Goal: Task Accomplishment & Management: Complete application form

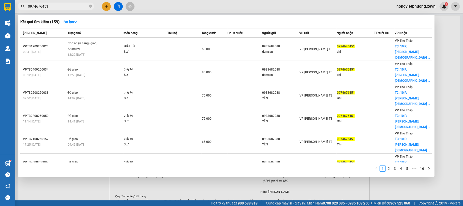
click at [107, 5] on div at bounding box center [231, 103] width 463 height 206
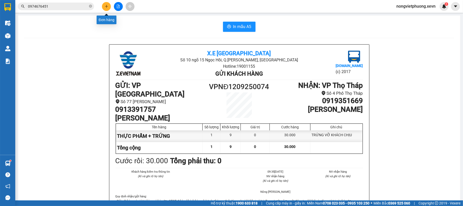
click at [107, 9] on button at bounding box center [106, 6] width 9 height 9
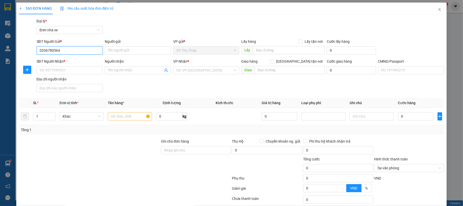
type input "0336780564"
type input "Nhung"
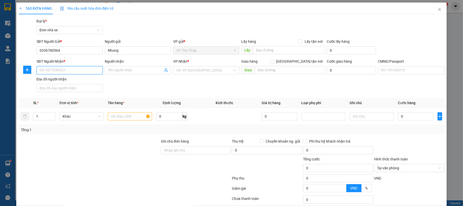
click at [79, 72] on input "SĐT Người Nhận *" at bounding box center [70, 70] width 66 height 8
type input "0946330123"
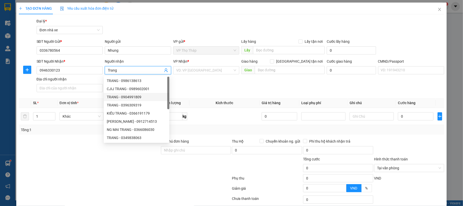
type input "Trang"
drag, startPoint x: 79, startPoint y: 165, endPoint x: 102, endPoint y: 139, distance: 34.9
click at [80, 164] on div at bounding box center [89, 165] width 142 height 18
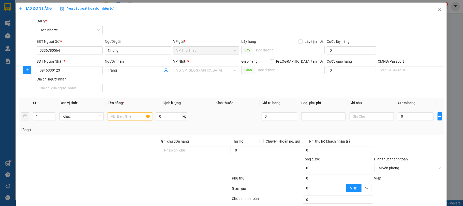
click at [122, 120] on input "text" at bounding box center [130, 116] width 44 height 8
type input "giày"
click at [399, 118] on input "0" at bounding box center [416, 116] width 36 height 8
type input "2"
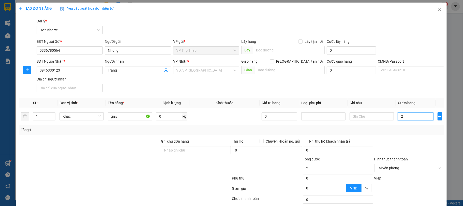
type input "25"
click at [226, 72] on input "search" at bounding box center [204, 70] width 57 height 8
type input "25.000"
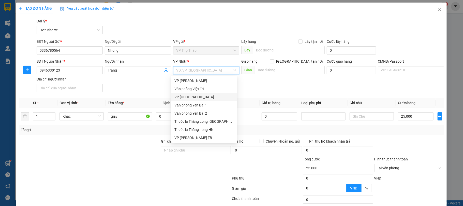
click at [204, 97] on div "VP [GEOGRAPHIC_DATA][PERSON_NAME]" at bounding box center [204, 97] width 60 height 6
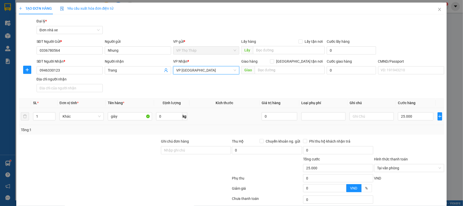
scroll to position [38, 0]
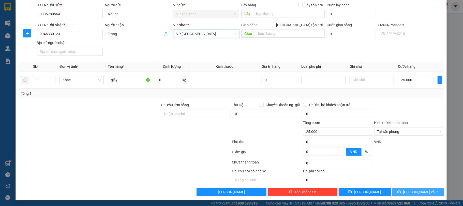
click at [422, 191] on span "[PERSON_NAME] và In" at bounding box center [421, 192] width 36 height 6
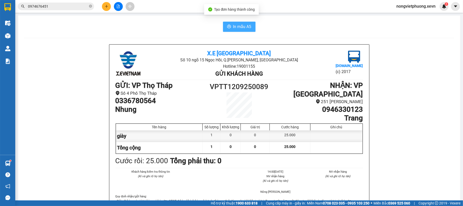
click at [238, 30] on span "In mẫu A5" at bounding box center [242, 26] width 18 height 6
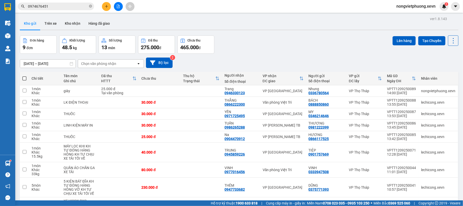
click at [60, 5] on input "0974676451" at bounding box center [58, 7] width 60 height 6
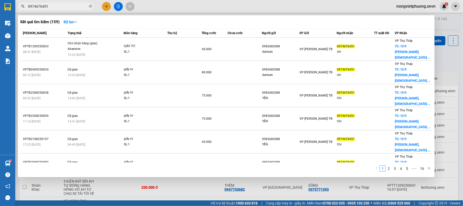
click at [60, 5] on input "0974676451" at bounding box center [58, 7] width 60 height 6
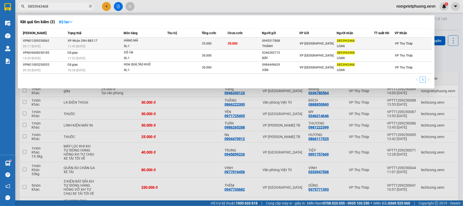
type input "0853943468"
click at [168, 40] on td at bounding box center [184, 44] width 34 height 12
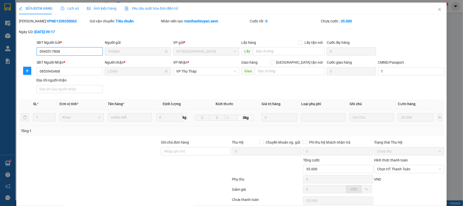
type input "0945517808"
type input "THÀNH"
type input "0853943468"
type input "LOAN"
type input "1"
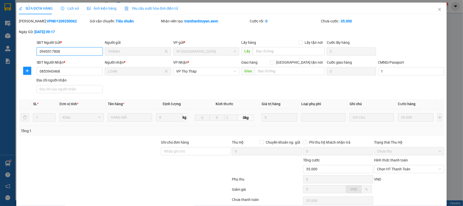
type input "35.000"
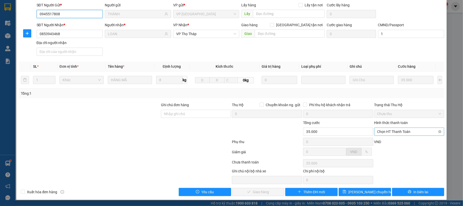
click at [403, 130] on span "Chọn HT Thanh Toán" at bounding box center [409, 132] width 64 height 8
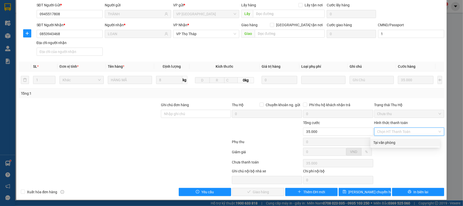
click at [393, 142] on div "Tại văn phòng" at bounding box center [405, 143] width 63 height 6
type input "0"
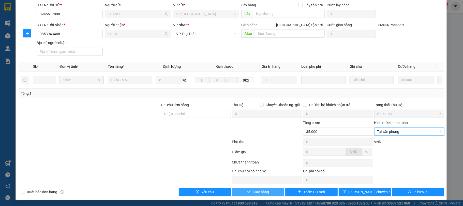
click at [266, 192] on span "Giao hàng" at bounding box center [261, 192] width 16 height 6
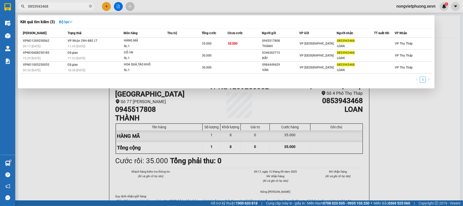
click at [62, 7] on input "0853943468" at bounding box center [58, 7] width 60 height 6
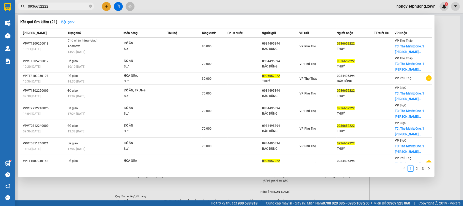
type input "0936652222"
click at [105, 6] on div at bounding box center [231, 103] width 463 height 206
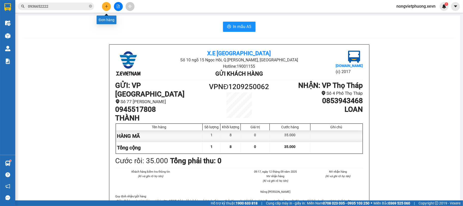
click at [104, 7] on button at bounding box center [106, 6] width 9 height 9
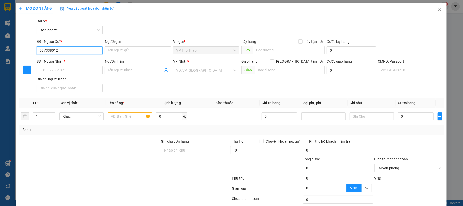
type input "0973380123"
click at [75, 58] on div "0973380123 - TÙNG" at bounding box center [69, 61] width 60 height 6
type input "TÙNG"
type input "0913283316"
type input "ĐÍNH"
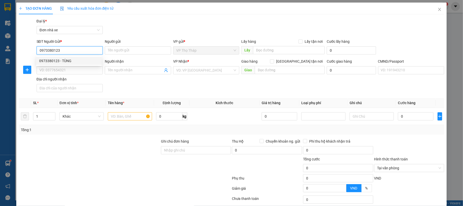
type input "036089013973 ĐÕ KIỀU DUY ĐÍNH"
type input "0973380123"
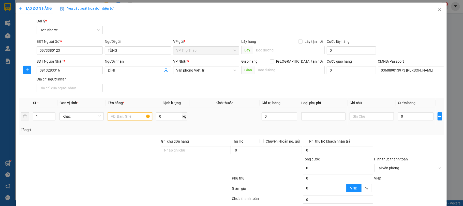
click at [133, 116] on input "text" at bounding box center [130, 116] width 44 height 8
type input "giấy tờ"
click at [421, 117] on input "0" at bounding box center [416, 116] width 36 height 8
type input "2"
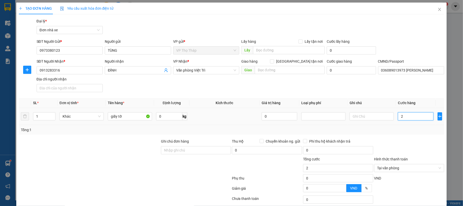
type input "25"
click at [402, 136] on div "Transit Pickup Surcharge Ids Transit Deliver Surcharge Ids Transit Deliver Surc…" at bounding box center [232, 125] width 426 height 214
type input "25.000"
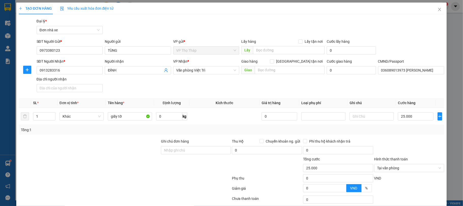
scroll to position [38, 0]
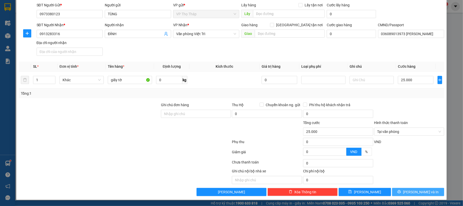
click at [410, 193] on span "[PERSON_NAME] và In" at bounding box center [421, 192] width 36 height 6
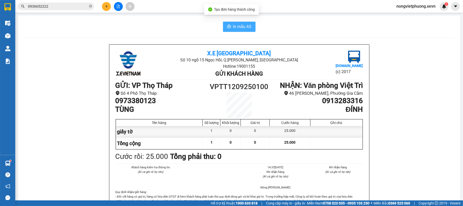
click at [241, 28] on span "In mẫu A5" at bounding box center [242, 26] width 18 height 6
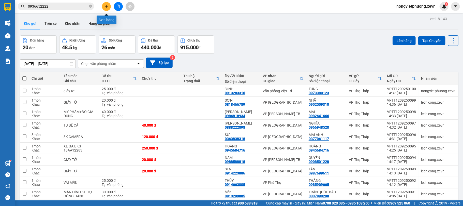
click at [105, 4] on button at bounding box center [106, 6] width 9 height 9
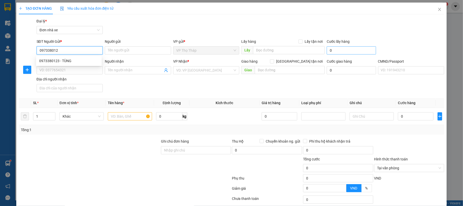
type input "0973380123"
click at [52, 61] on div "0973380123 - TÙNG" at bounding box center [69, 61] width 60 height 6
type input "TÙNG"
type input "0913283316"
type input "ĐÍNH"
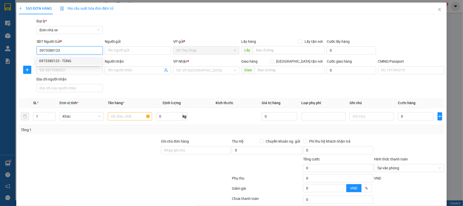
type input "036089013973 ĐÕ KIỀU DUY ĐÍNH"
type input "0973380123"
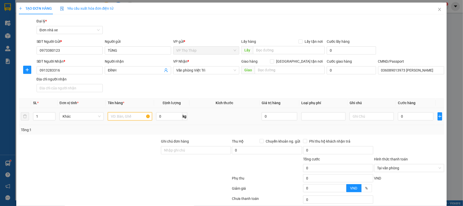
click at [118, 113] on input "text" at bounding box center [130, 116] width 44 height 8
type input "giấy tờ"
click at [412, 117] on input "0" at bounding box center [416, 116] width 36 height 8
type input "2"
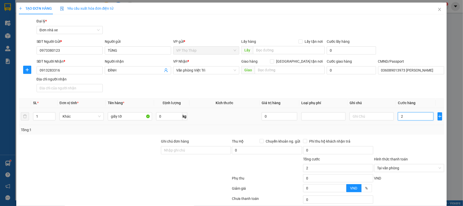
type input "25"
type input "25.000"
click at [413, 140] on div at bounding box center [409, 147] width 71 height 18
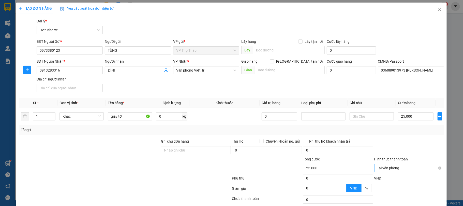
click at [437, 168] on div "Tại văn phòng" at bounding box center [409, 168] width 70 height 8
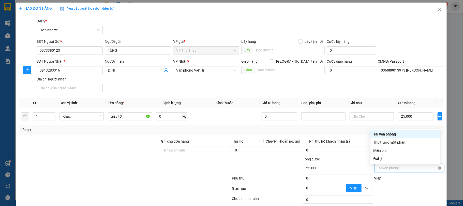
type input "25.000"
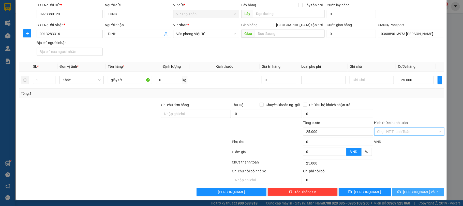
click at [412, 193] on span "[PERSON_NAME] và In" at bounding box center [421, 192] width 36 height 6
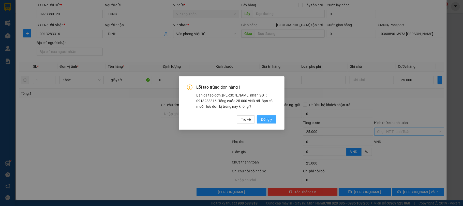
click at [268, 118] on span "Đồng ý" at bounding box center [266, 119] width 11 height 6
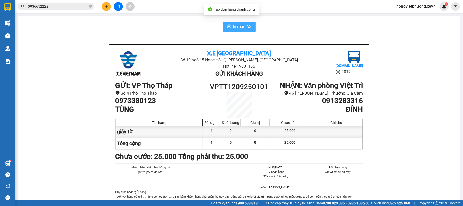
click at [244, 30] on span "In mẫu A5" at bounding box center [242, 26] width 18 height 6
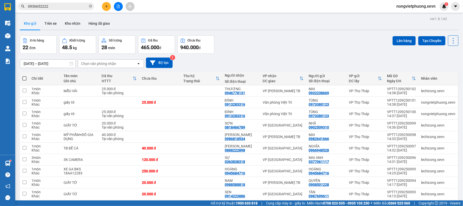
click at [69, 9] on span "0936652222" at bounding box center [56, 7] width 76 height 8
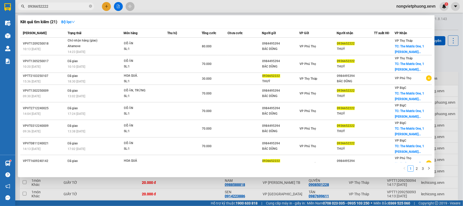
click at [74, 6] on input "0936652222" at bounding box center [58, 7] width 60 height 6
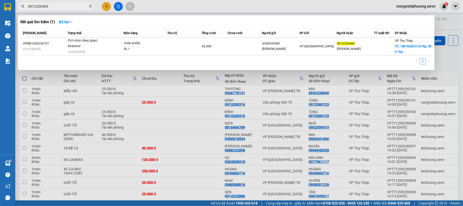
click at [50, 7] on input "0912236469" at bounding box center [58, 7] width 60 height 6
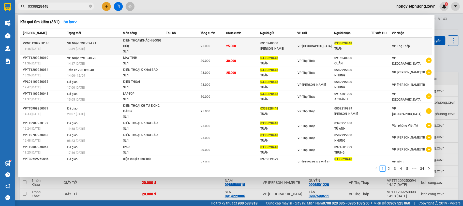
type input "0338828448"
click at [289, 41] on div "0915240000" at bounding box center [278, 43] width 37 height 5
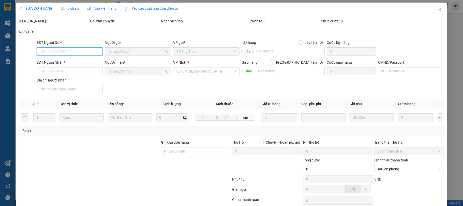
type input "0915240000"
type input "VŨ QUÂN"
type input "0338828448"
type input "TUẤN"
type input "1"
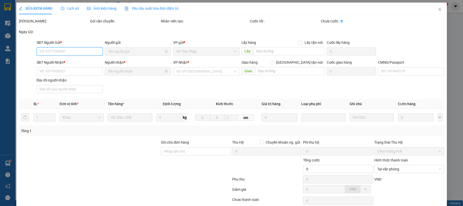
type input "25.000"
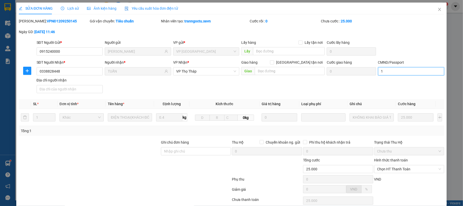
click at [401, 70] on input "1" at bounding box center [411, 71] width 66 height 8
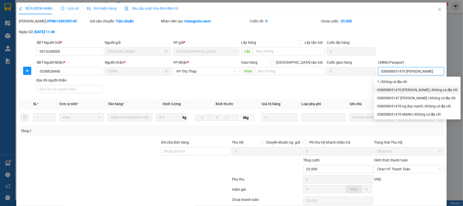
click at [399, 88] on div "038098031470 NGUYỄN DUY MẠNH | Không có địa chỉ" at bounding box center [417, 90] width 81 height 6
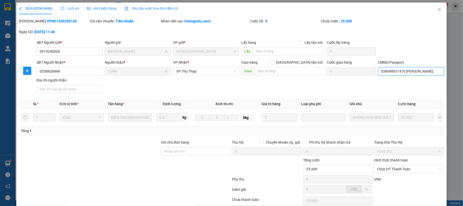
type input "038098031470 NGUYỄN DUY MẠNH"
click at [412, 47] on div "SĐT Người Gửi * 0915240000 Người gửi VŨ QUÂN VP gửi * VP Nam Định Lấy hàng Lấy …" at bounding box center [241, 49] width 410 height 18
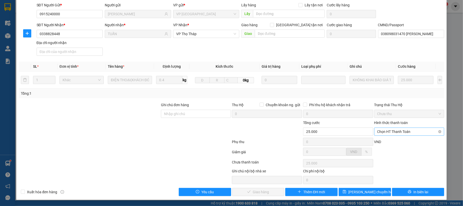
click at [393, 131] on span "Chọn HT Thanh Toán" at bounding box center [409, 132] width 64 height 8
click at [394, 140] on div "Tại văn phòng" at bounding box center [405, 143] width 63 height 6
type input "0"
click at [266, 188] on button "Giao hàng" at bounding box center [258, 192] width 52 height 8
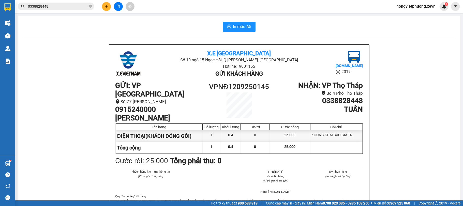
click at [56, 6] on input "0338828448" at bounding box center [58, 7] width 60 height 6
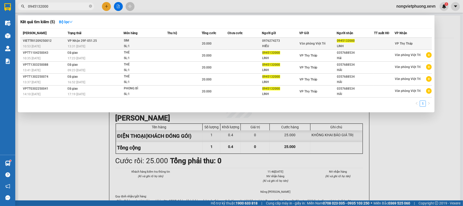
type input "0945132000"
click at [165, 44] on span "SIM SL: 1" at bounding box center [145, 43] width 43 height 11
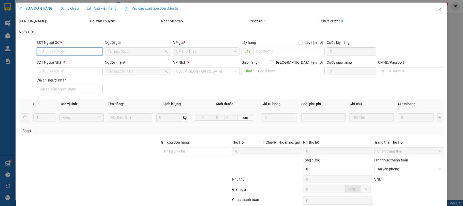
type input "0976274273"
type input "HIẾU"
type input "0945132000"
type input "LINH"
type input "phạm nam hải"
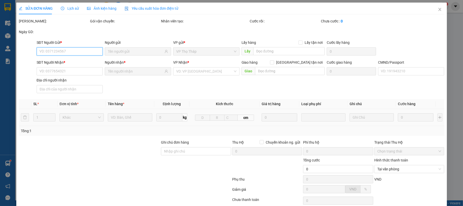
type input "20.000"
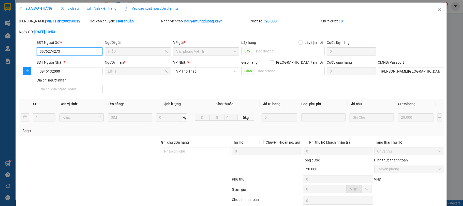
scroll to position [39, 0]
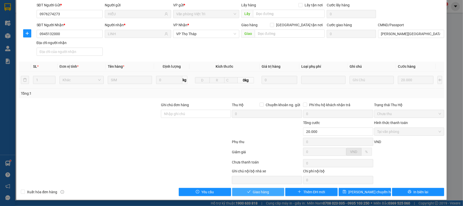
click at [271, 193] on button "Giao hàng" at bounding box center [258, 192] width 52 height 8
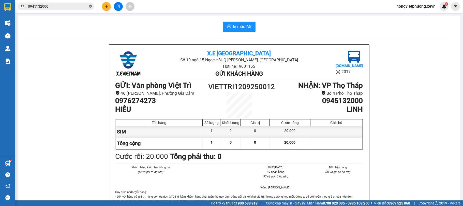
click at [91, 5] on icon "close-circle" at bounding box center [90, 6] width 3 height 3
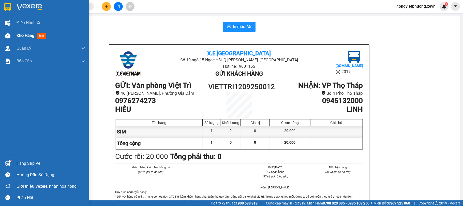
click at [10, 35] on div at bounding box center [7, 35] width 9 height 9
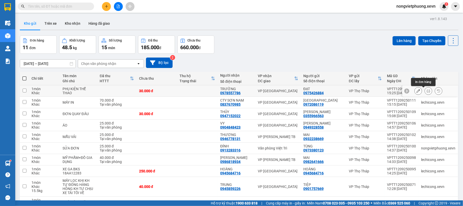
click at [425, 93] on button at bounding box center [428, 90] width 7 height 9
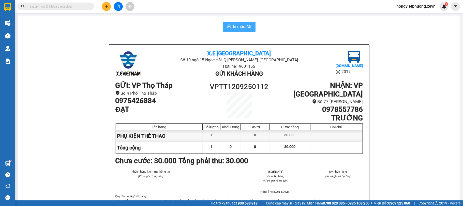
click at [252, 27] on button "In mẫu A5" at bounding box center [239, 27] width 33 height 10
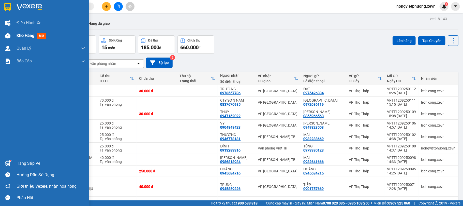
click at [23, 33] on span "Kho hàng" at bounding box center [26, 35] width 18 height 5
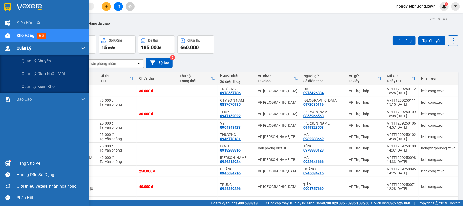
click at [1, 43] on div "Quản Lý" at bounding box center [44, 48] width 89 height 13
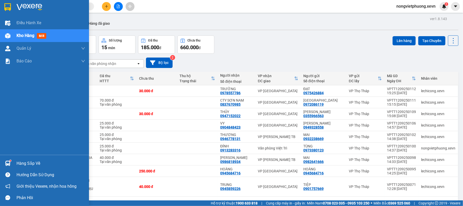
click at [12, 36] on div at bounding box center [7, 35] width 9 height 9
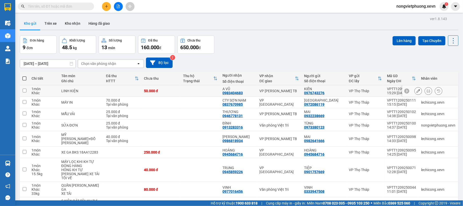
click at [427, 92] on icon at bounding box center [429, 91] width 4 height 4
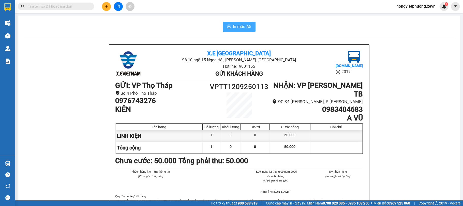
click at [244, 27] on span "In mẫu A5" at bounding box center [242, 26] width 18 height 6
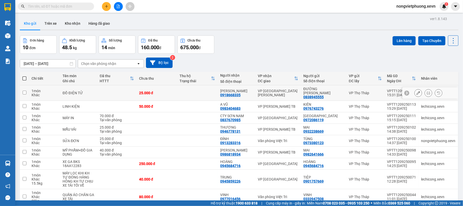
click at [427, 92] on icon at bounding box center [429, 93] width 4 height 4
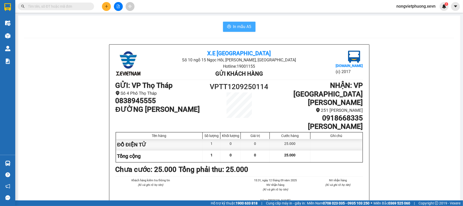
click at [240, 26] on span "In mẫu A5" at bounding box center [242, 26] width 18 height 6
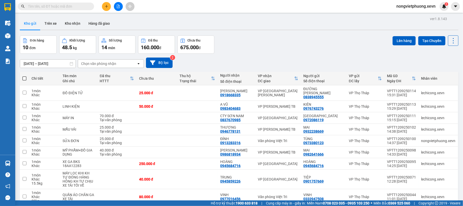
click at [107, 9] on button at bounding box center [106, 6] width 9 height 9
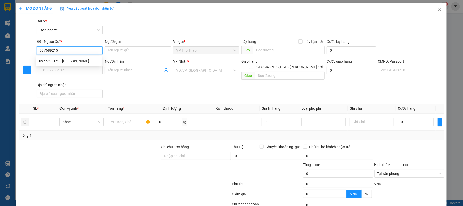
type input "0976892159"
click at [75, 60] on div "0976892159 - [PERSON_NAME]" at bounding box center [69, 61] width 60 height 6
type input "[PERSON_NAME]"
type input "0985303363"
type input "CHÍNH ANH KHOA"
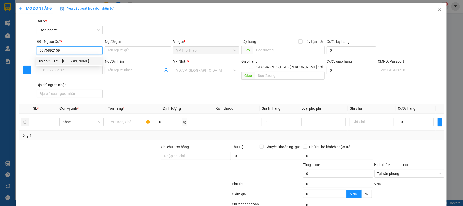
type input "VIỆT"
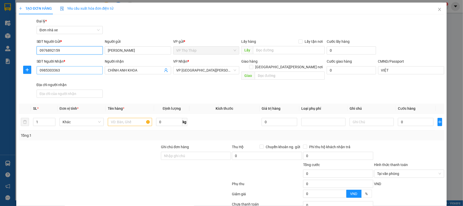
type input "0976892159"
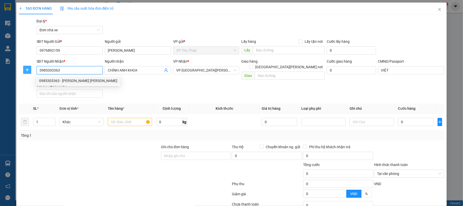
drag, startPoint x: 98, startPoint y: 72, endPoint x: 30, endPoint y: 72, distance: 68.4
click at [30, 72] on div "SĐT Người [PERSON_NAME] * 0985303363 Người [PERSON_NAME] [PERSON_NAME] [PERSON_…" at bounding box center [231, 78] width 427 height 41
type input "0978678883"
click at [74, 82] on div "0978678883 - [PERSON_NAME][GEOGRAPHIC_DATA]" at bounding box center [81, 81] width 84 height 6
type input "[PERSON_NAME] SƠN"
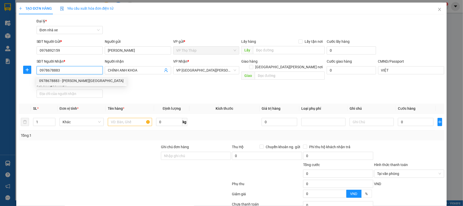
type input "036083021045 ĐOÀN THẾ [PERSON_NAME]"
type input "0978678883"
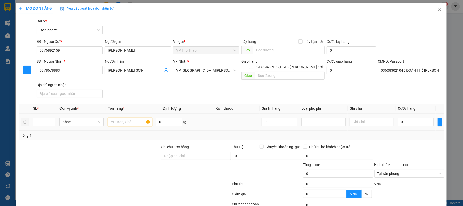
click at [115, 118] on input "text" at bounding box center [130, 122] width 44 height 8
type input "linh kiện oto"
click at [170, 118] on input "0" at bounding box center [169, 122] width 26 height 8
type input "20"
click at [405, 121] on input "0" at bounding box center [416, 122] width 36 height 8
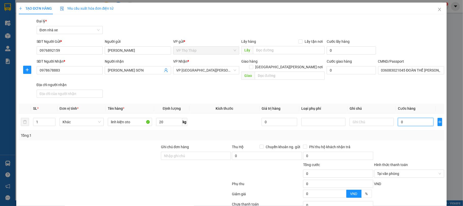
type input "3"
type input "30"
type input "30.000"
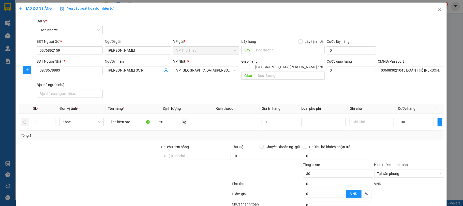
type input "30.000"
click at [410, 144] on div at bounding box center [409, 153] width 71 height 18
type input "[PERSON_NAME] oto20"
type input "0"
type input "[PERSON_NAME] oto3"
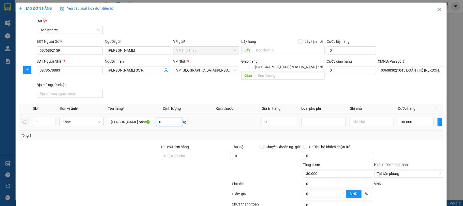
click at [168, 118] on input "0" at bounding box center [169, 122] width 26 height 8
type input "3"
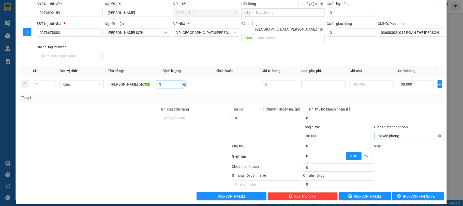
type input "30.000"
type input "3"
click at [419, 193] on span "[PERSON_NAME] và In" at bounding box center [421, 196] width 36 height 6
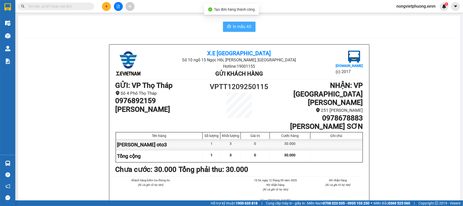
click at [236, 24] on span "In mẫu A5" at bounding box center [242, 26] width 18 height 6
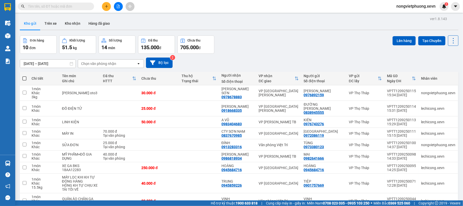
click at [62, 7] on input "text" at bounding box center [58, 7] width 60 height 6
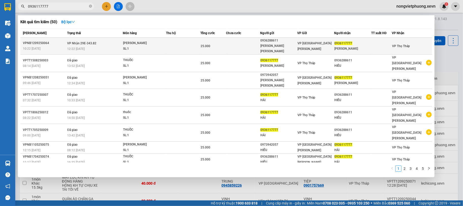
type input "0936117777"
click at [210, 38] on td "25.000" at bounding box center [213, 46] width 26 height 17
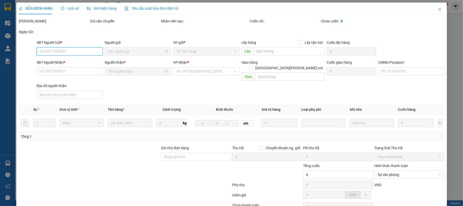
type input "0936288611"
type input "[PERSON_NAME] [PERSON_NAME]"
type input "0936117777"
type input "[PERSON_NAME]"
type input "037082005412 [PERSON_NAME]"
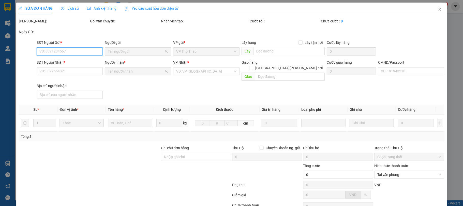
type input "25.000"
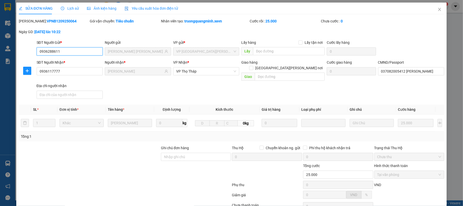
scroll to position [39, 0]
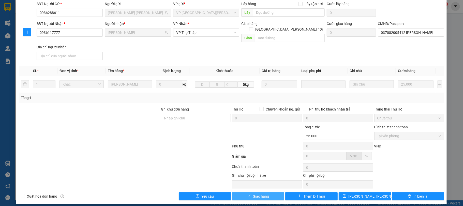
click at [270, 192] on button "Giao hàng" at bounding box center [258, 196] width 52 height 8
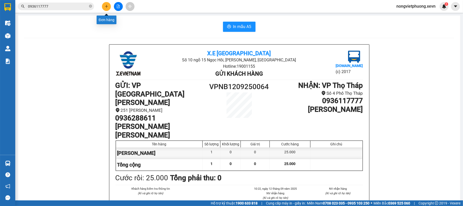
click at [108, 4] on button at bounding box center [106, 6] width 9 height 9
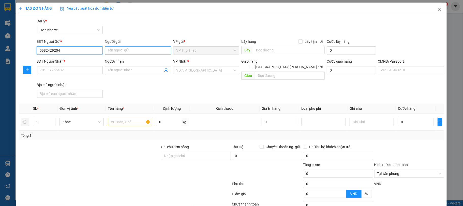
type input "0982429204"
click at [121, 51] on input "Người gửi" at bounding box center [138, 50] width 66 height 8
type input "Minh"
click at [77, 75] on div "SĐT Người Nhận * VD: 0377654321" at bounding box center [70, 67] width 66 height 18
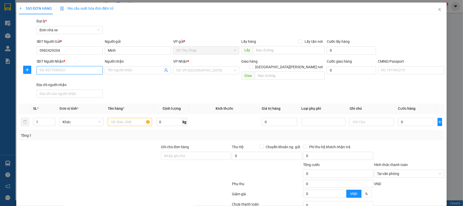
click at [70, 70] on input "SĐT Người Nhận *" at bounding box center [70, 70] width 66 height 8
drag, startPoint x: 62, startPoint y: 52, endPoint x: 26, endPoint y: 51, distance: 35.9
click at [26, 51] on div "SĐT Người Gửi * 0982429204 0982429204 Người gửi Minh VP gửi * VP Thọ Tháp Lấy h…" at bounding box center [231, 48] width 427 height 18
click at [65, 70] on input "SĐT Người Nhận *" at bounding box center [70, 70] width 66 height 8
paste input "0982429204"
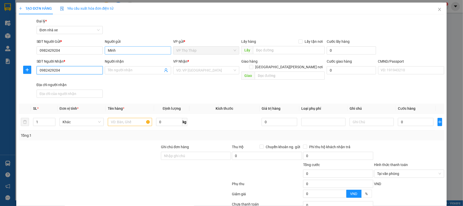
type input "0982429204"
drag, startPoint x: 124, startPoint y: 50, endPoint x: 91, endPoint y: 50, distance: 32.6
click at [92, 49] on div "SĐT Người Gửi * 0982429204 Người gửi [PERSON_NAME] VP gửi * VP Thọ Tháp Lấy hàn…" at bounding box center [241, 48] width 410 height 18
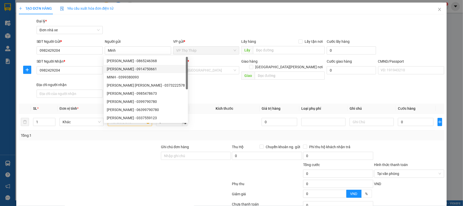
click at [88, 82] on div "Địa chỉ người nhận" at bounding box center [70, 85] width 66 height 6
click at [88, 90] on input "Địa chỉ người nhận" at bounding box center [70, 94] width 66 height 8
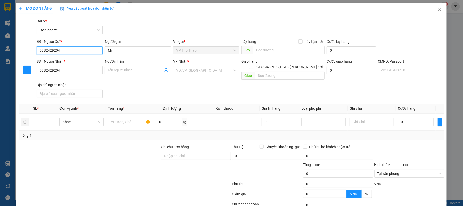
drag, startPoint x: 72, startPoint y: 50, endPoint x: 25, endPoint y: 50, distance: 47.1
click at [25, 50] on div "SĐT Người Gửi * 0982429204 0982429204 Người gửi Minh VP gửi * VP Thọ Tháp Lấy h…" at bounding box center [231, 48] width 427 height 18
click at [440, 9] on span "Close" at bounding box center [440, 10] width 14 height 14
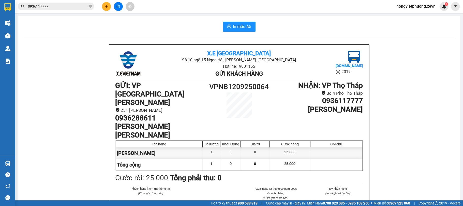
click at [108, 6] on button at bounding box center [106, 6] width 9 height 9
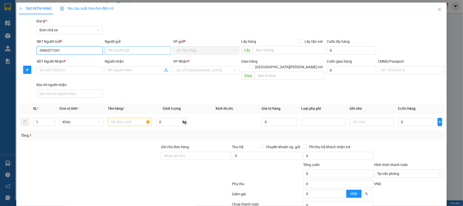
type input "0966577241"
click at [153, 48] on input "Người gửi" at bounding box center [138, 50] width 66 height 8
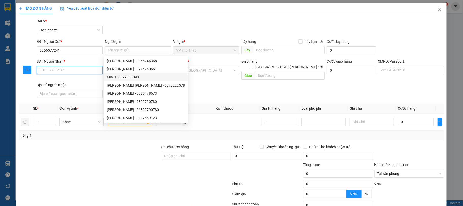
click at [86, 71] on input "SĐT Người Nhận *" at bounding box center [70, 70] width 66 height 8
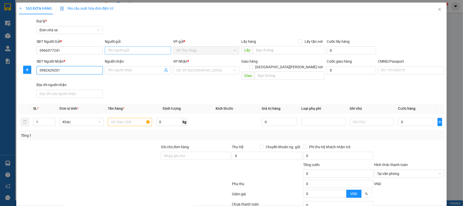
type input "0982429201"
click at [129, 51] on input "Người gửi" at bounding box center [138, 50] width 66 height 8
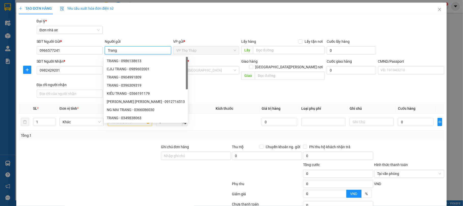
type input "Trang"
click at [195, 86] on div "SĐT Người [PERSON_NAME] * 0982429201 Người [PERSON_NAME] Tên người [PERSON_NAME…" at bounding box center [241, 78] width 410 height 41
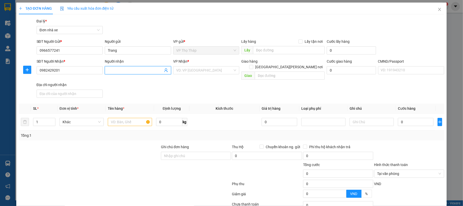
click at [120, 70] on input "Người nhận" at bounding box center [135, 70] width 55 height 6
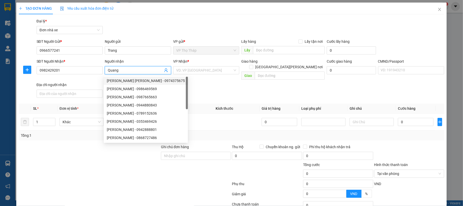
type input "Quang"
click at [202, 86] on div "SĐT Người [PERSON_NAME] * 0982429201 Người [PERSON_NAME] [PERSON_NAME] * VD: VP…" at bounding box center [241, 78] width 410 height 41
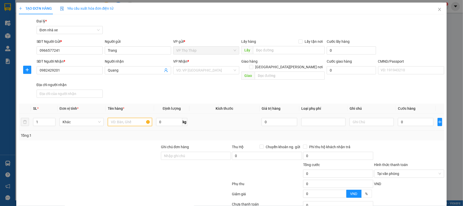
click at [124, 118] on input "text" at bounding box center [130, 122] width 44 height 8
type input "quần áo"
click at [415, 119] on input "0" at bounding box center [416, 122] width 36 height 8
type input "2"
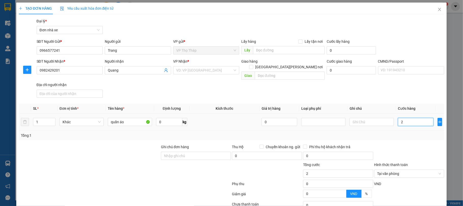
type input "25"
type input "25.000"
click at [417, 133] on div "Tổng: 1" at bounding box center [232, 136] width 422 height 6
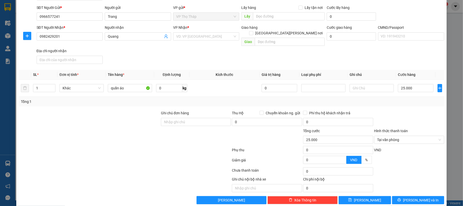
scroll to position [38, 0]
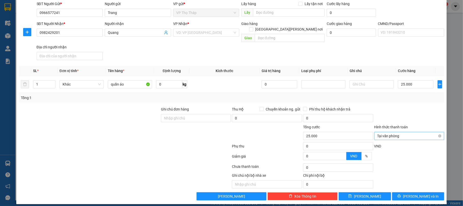
click at [437, 132] on div "Tại văn phòng" at bounding box center [409, 136] width 70 height 8
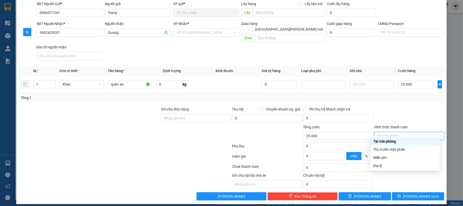
click at [417, 141] on div "Tại văn phòng" at bounding box center [405, 141] width 63 height 6
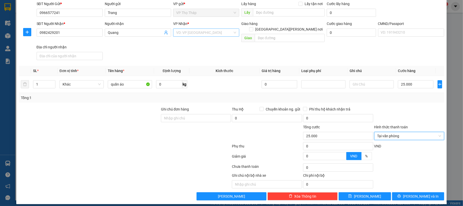
drag, startPoint x: 226, startPoint y: 31, endPoint x: 228, endPoint y: 33, distance: 2.9
click at [226, 31] on input "search" at bounding box center [204, 33] width 57 height 8
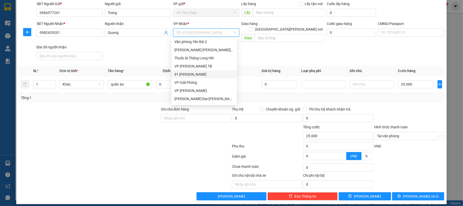
scroll to position [0, 0]
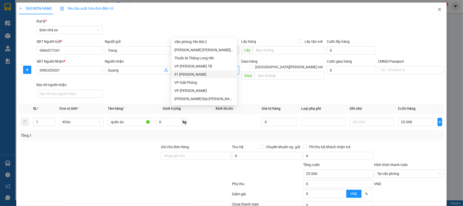
click at [436, 12] on span "Close" at bounding box center [440, 10] width 14 height 14
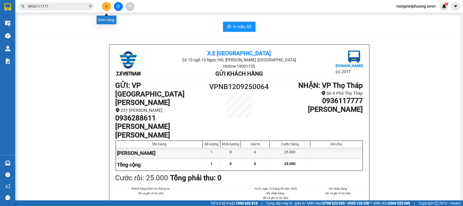
click at [109, 6] on button at bounding box center [106, 6] width 9 height 9
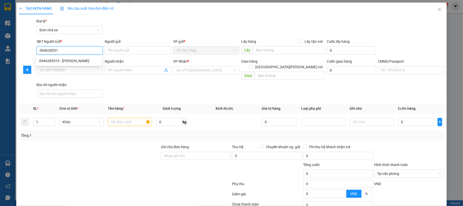
type input "0946285519"
click at [69, 61] on div "0946285519 - [PERSON_NAME]" at bounding box center [69, 61] width 60 height 6
type input "[GEOGRAPHIC_DATA]"
type input "0948400135"
type input "[PERSON_NAME]"
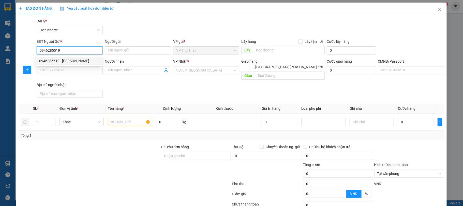
type input "036090002918 [PERSON_NAME]"
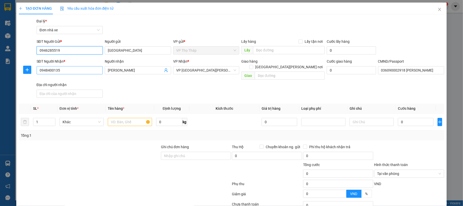
type input "0946285519"
click at [75, 71] on input "0948400135" at bounding box center [70, 70] width 66 height 8
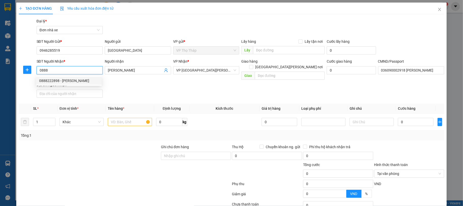
click at [75, 82] on div "0888222898 - [PERSON_NAME]" at bounding box center [69, 81] width 60 height 6
type input "0888222898"
type input "[PERSON_NAME]"
type input "037082000862 [PERSON_NAME]"
type input "0888222898"
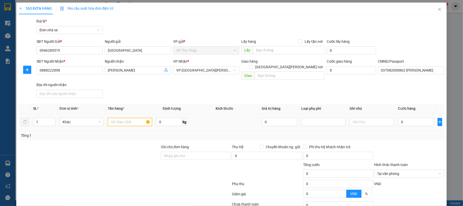
click at [128, 118] on input "text" at bounding box center [130, 122] width 44 height 8
type input "phụ kiện bể cá"
click at [171, 120] on input "0" at bounding box center [169, 122] width 26 height 8
type input "15"
click at [402, 118] on input "0" at bounding box center [416, 122] width 36 height 8
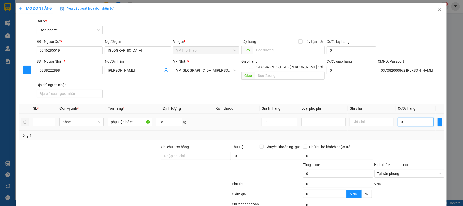
type input "4"
type input "40"
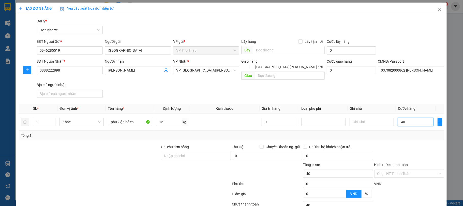
scroll to position [38, 0]
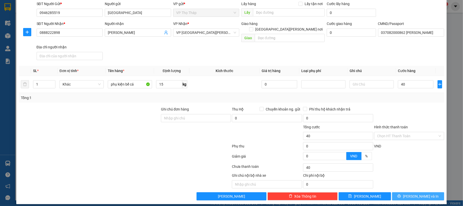
click at [416, 193] on span "[PERSON_NAME] và In" at bounding box center [421, 196] width 36 height 6
type input "40.000"
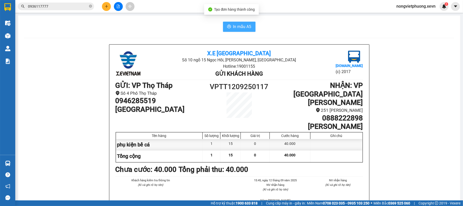
click at [238, 27] on span "In mẫu A5" at bounding box center [242, 26] width 18 height 6
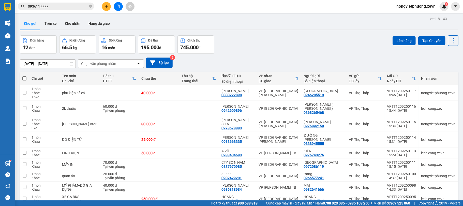
click at [68, 10] on div "Kết quả [PERSON_NAME] ( 50 ) Bộ lọc Mã ĐH Trạng thái Món hàng Thu hộ [PERSON_NA…" at bounding box center [49, 6] width 99 height 9
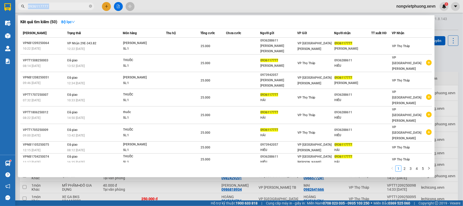
click at [65, 7] on input "0936117777" at bounding box center [58, 7] width 60 height 6
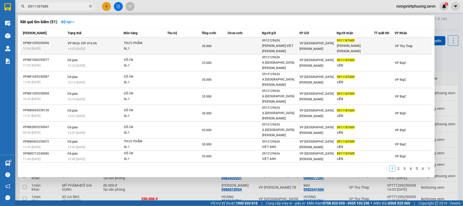
type input "0911187689"
click at [163, 45] on span "[PERSON_NAME] SL: 1" at bounding box center [145, 45] width 43 height 11
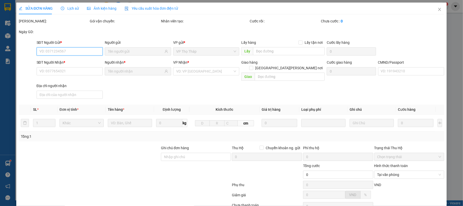
type input "0912129626"
type input "[PERSON_NAME] VIỆT [PERSON_NAME]"
type input "0911187689"
type input "[PERSON_NAME] [PERSON_NAME]"
type input "037303004373 [PERSON_NAME] [PERSON_NAME]"
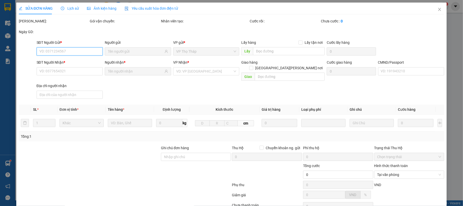
type input "30.000"
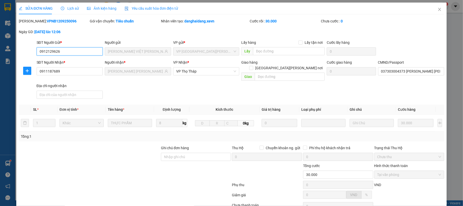
scroll to position [39, 0]
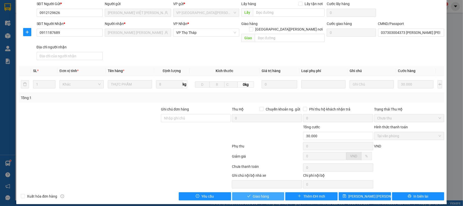
click at [253, 193] on span "Giao hàng" at bounding box center [261, 196] width 16 height 6
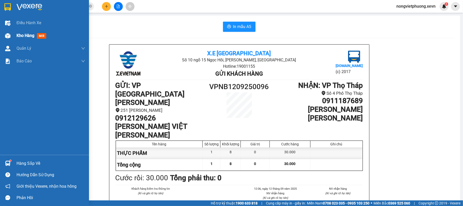
click at [5, 37] on img at bounding box center [7, 35] width 5 height 5
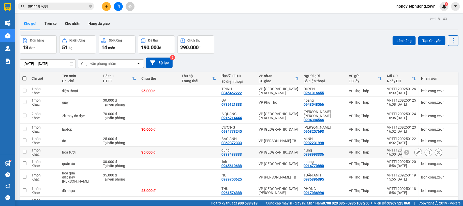
click at [183, 154] on td at bounding box center [199, 151] width 40 height 11
checkbox input "true"
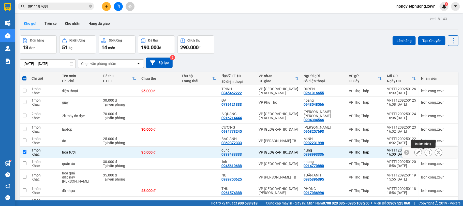
click at [427, 153] on icon at bounding box center [429, 152] width 4 height 4
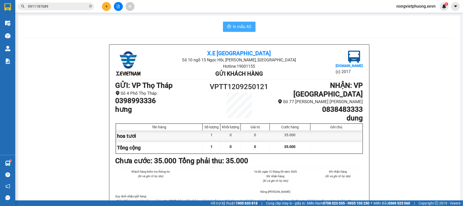
click at [237, 31] on button "In mẫu A5" at bounding box center [239, 27] width 33 height 10
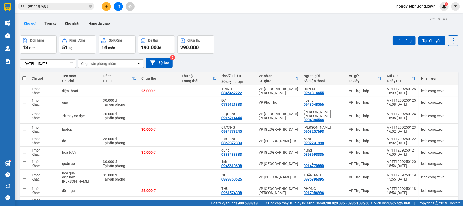
click at [110, 3] on div at bounding box center [118, 6] width 38 height 9
click at [110, 6] on button at bounding box center [106, 6] width 9 height 9
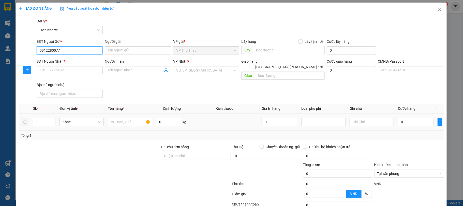
type input "0912280077"
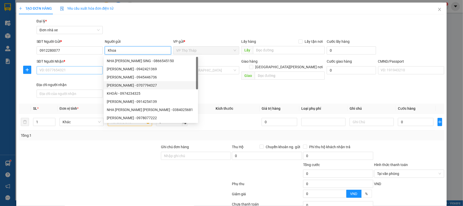
type input "Khoa"
click at [77, 69] on input "SĐT Người Nhận *" at bounding box center [70, 70] width 66 height 8
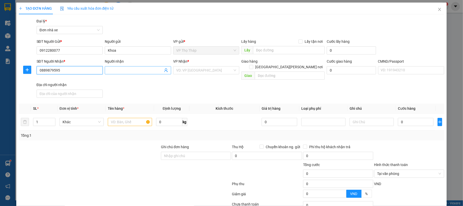
type input "0889879595"
click at [143, 71] on input "Người nhận" at bounding box center [135, 70] width 55 height 6
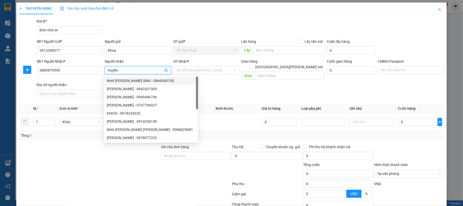
type input "Huyền"
click at [200, 87] on div "SĐT Người [PERSON_NAME] * 0889879595 Người [PERSON_NAME] [PERSON_NAME] * VD: VP…" at bounding box center [241, 78] width 410 height 41
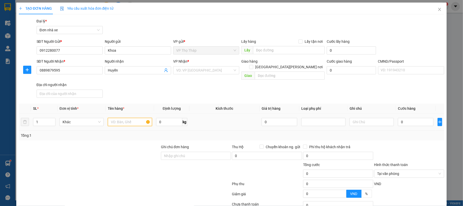
click at [134, 118] on input "text" at bounding box center [130, 122] width 44 height 8
type input "d"
type input "đèn"
click at [413, 119] on input "0" at bounding box center [416, 122] width 36 height 8
type input "2"
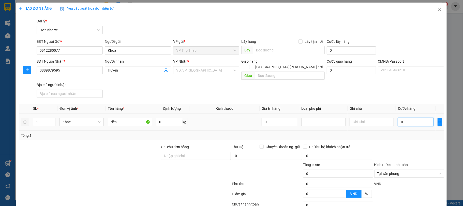
type input "2"
type input "25"
click at [401, 136] on div "Transit Pickup Surcharge Ids Transit Deliver Surcharge Ids Transit Deliver Surc…" at bounding box center [232, 127] width 426 height 219
type input "25.000"
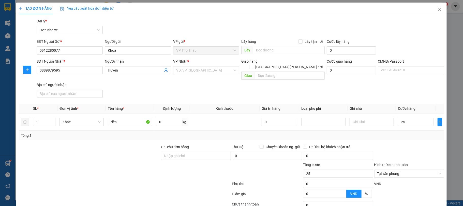
type input "25.000"
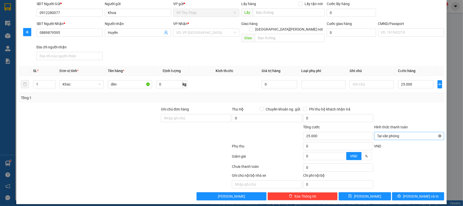
type input "25.000"
click at [410, 193] on span "[PERSON_NAME] và In" at bounding box center [421, 196] width 36 height 6
click at [219, 32] on input "search" at bounding box center [204, 33] width 57 height 8
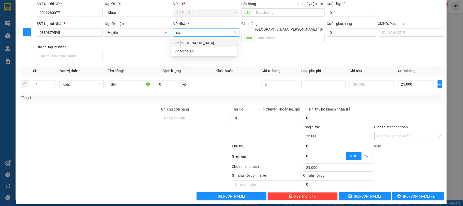
type input "nam"
click at [194, 44] on div "VP [GEOGRAPHIC_DATA]" at bounding box center [204, 43] width 60 height 6
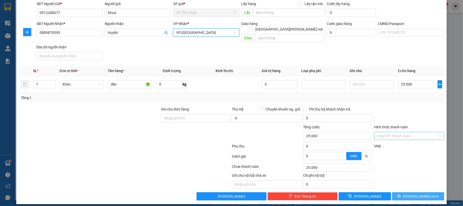
click at [410, 193] on span "[PERSON_NAME] và In" at bounding box center [421, 196] width 36 height 6
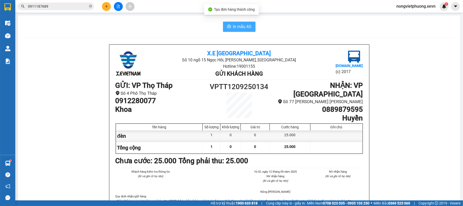
click at [248, 29] on span "In mẫu A5" at bounding box center [242, 26] width 18 height 6
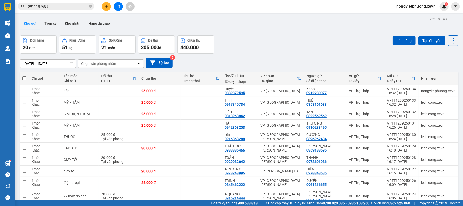
click at [58, 4] on input "0911187689" at bounding box center [58, 7] width 60 height 6
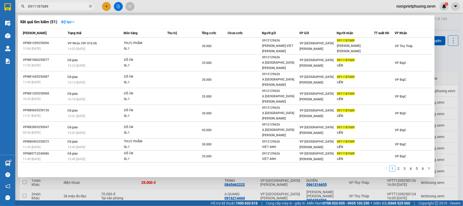
click at [58, 4] on input "0911187689" at bounding box center [58, 7] width 60 height 6
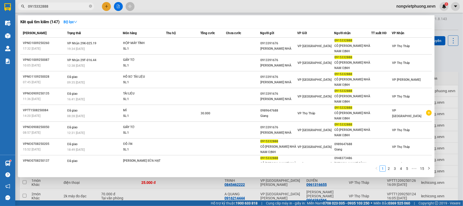
click at [55, 5] on input "0915332888" at bounding box center [58, 7] width 60 height 6
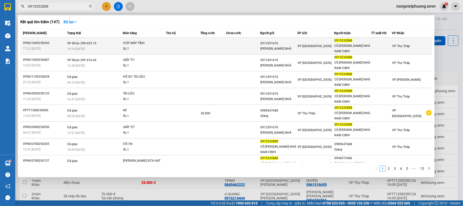
type input "0915332888"
click at [91, 46] on div "19:34 [DATE]" at bounding box center [94, 49] width 55 height 6
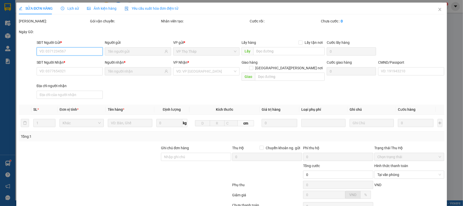
type input "0913391676"
type input "[PERSON_NAME] NHÀ"
type input "0915332888"
type input "CÔ [PERSON_NAME] NHÀ NAM ĐỊNH"
type input "1"
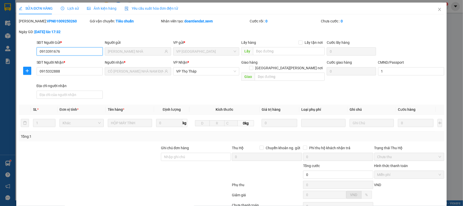
scroll to position [39, 0]
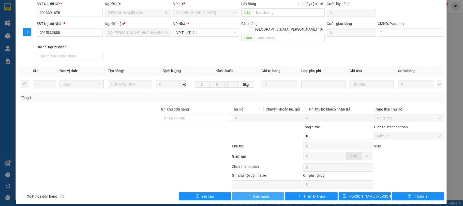
click at [249, 193] on button "Giao hàng" at bounding box center [258, 196] width 52 height 8
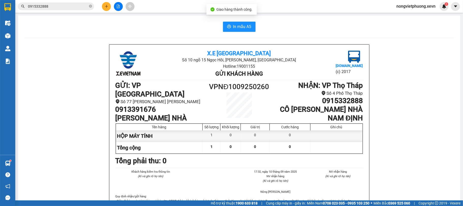
click at [69, 8] on input "0915332888" at bounding box center [58, 7] width 60 height 6
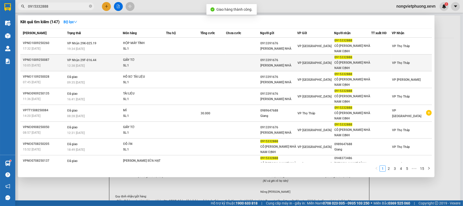
click at [93, 58] on span "[PERSON_NAME] 29F-016.44" at bounding box center [81, 60] width 29 height 4
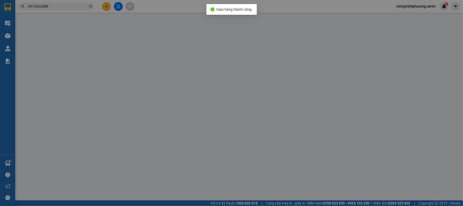
type input "0913391676"
type input "[PERSON_NAME] NHÀ"
type input "0915332888"
type input "CÔ [PERSON_NAME] NHÀ NAM ĐỊNH"
type input "1"
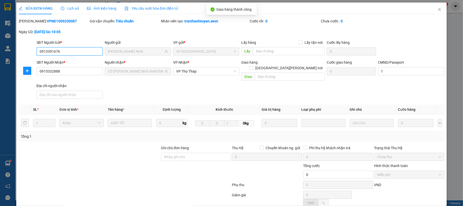
scroll to position [36, 0]
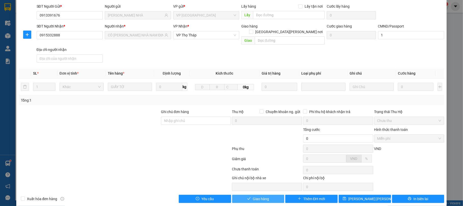
click at [274, 195] on button "Giao hàng" at bounding box center [258, 199] width 52 height 8
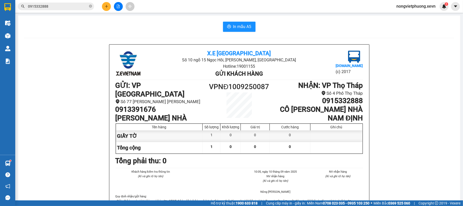
click at [102, 5] on button at bounding box center [106, 6] width 9 height 9
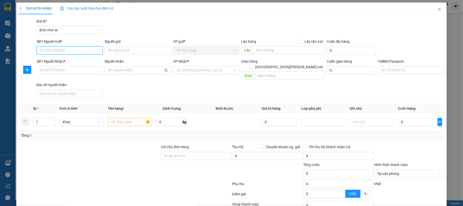
click at [69, 49] on input "SĐT Người Gửi *" at bounding box center [70, 50] width 66 height 8
type input "0975426884"
click at [71, 65] on div "0975426884 - ĐẠT" at bounding box center [69, 61] width 66 height 8
type input "ĐẠT"
type input "0978557786"
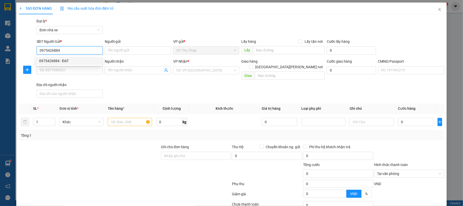
type input "TRƯỜNG"
type input "036085010455 [PERSON_NAME] [PERSON_NAME] 93 [PERSON_NAME]"
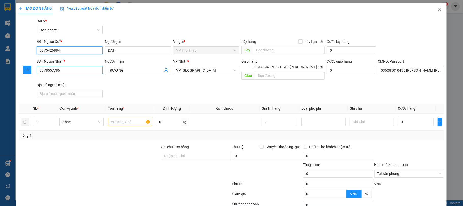
type input "0975426884"
click at [68, 70] on input "0978557786" at bounding box center [70, 70] width 66 height 8
type input "0886366222"
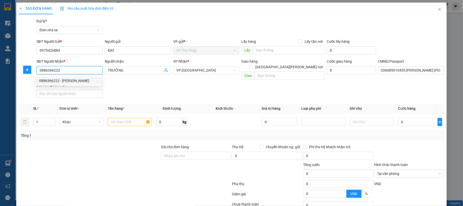
click at [78, 81] on div "0886366222 - [PERSON_NAME]" at bounding box center [69, 81] width 60 height 6
type input "[PERSON_NAME]"
type input "036165005056 [PERSON_NAME]"
type input "0886366222"
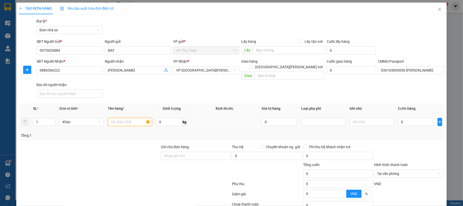
click at [122, 118] on input "text" at bounding box center [130, 122] width 44 height 8
type input "d"
type input "đồ thể thao"
click at [168, 118] on input "0" at bounding box center [169, 122] width 26 height 8
type input "5"
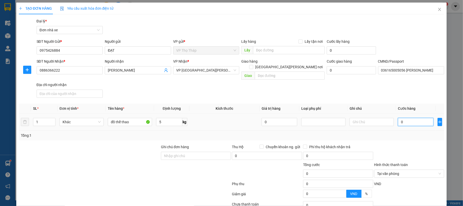
click at [408, 120] on input "0" at bounding box center [416, 122] width 36 height 8
type input "3"
type input "35"
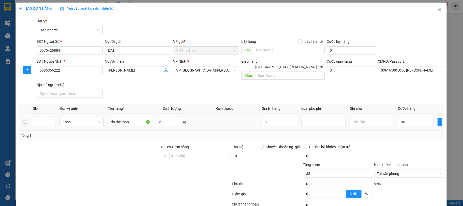
click at [410, 137] on div "Transit Pickup Surcharge Ids Transit Deliver Surcharge Ids Transit Deliver Surc…" at bounding box center [232, 127] width 426 height 219
type input "35.000"
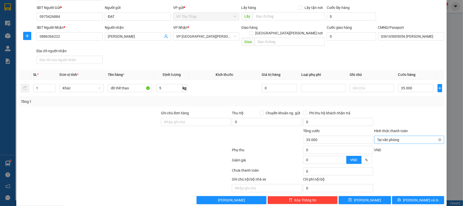
click at [437, 136] on div "Tại văn phòng" at bounding box center [409, 140] width 70 height 8
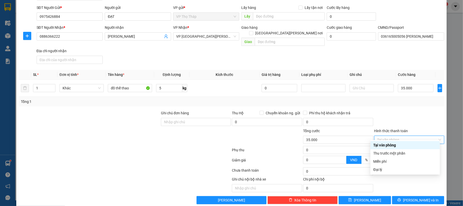
click at [423, 110] on div at bounding box center [409, 119] width 71 height 18
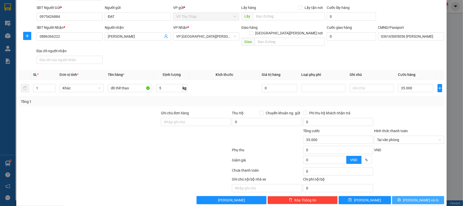
click at [421, 197] on span "[PERSON_NAME] và In" at bounding box center [421, 200] width 36 height 6
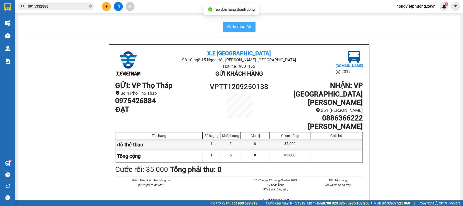
click at [234, 28] on span "In mẫu A5" at bounding box center [242, 26] width 18 height 6
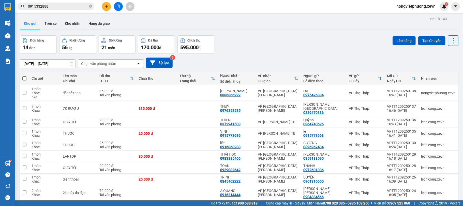
click at [62, 5] on input "0915332888" at bounding box center [58, 7] width 60 height 6
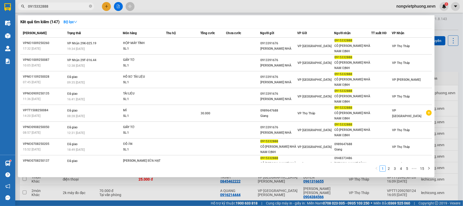
click at [62, 5] on input "0915332888" at bounding box center [58, 7] width 60 height 6
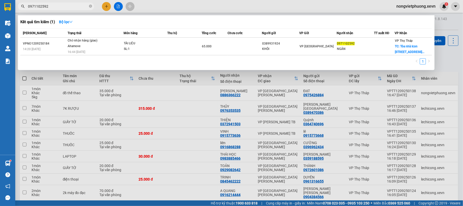
click at [57, 6] on input "0971102592" at bounding box center [58, 7] width 60 height 6
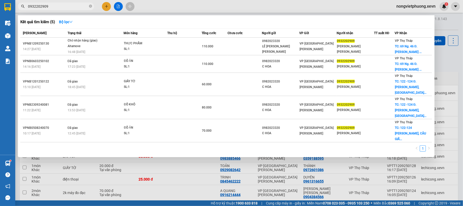
type input "0932202909"
click at [105, 8] on div at bounding box center [231, 103] width 463 height 206
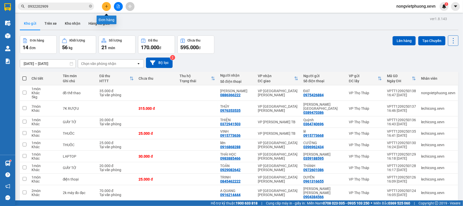
click at [105, 8] on button at bounding box center [106, 6] width 9 height 9
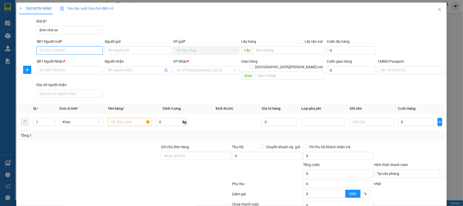
click at [63, 53] on input "SĐT Người Gửi *" at bounding box center [70, 50] width 66 height 8
type input "0967334228"
click at [69, 61] on div "0967334228 - DOANH" at bounding box center [69, 61] width 60 height 6
type input "DOANH"
type input "0354227990"
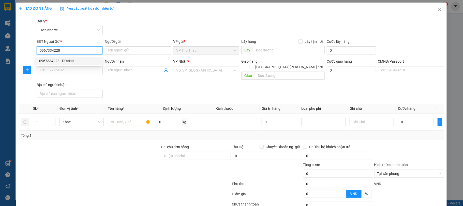
type input "TOÀN"
type input "034204015461 [PERSON_NAME]"
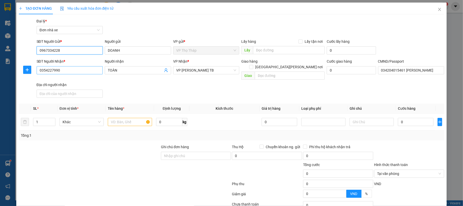
type input "0967334228"
click at [70, 72] on input "0354227990" at bounding box center [70, 70] width 66 height 8
click at [137, 118] on input "text" at bounding box center [130, 122] width 44 height 8
type input "d"
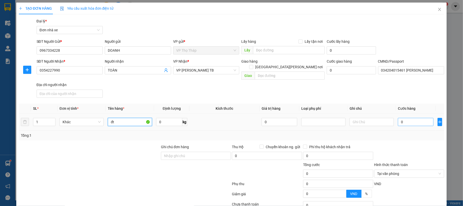
type input "đt"
click at [402, 118] on input "0" at bounding box center [416, 122] width 36 height 8
type input "2"
type input "25"
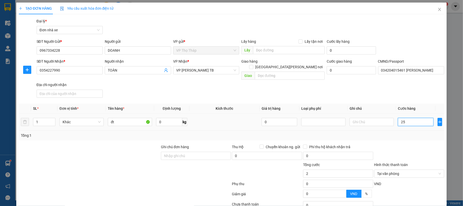
type input "25"
type input "25.000"
click at [412, 134] on div "Tổng: 1" at bounding box center [232, 135] width 426 height 10
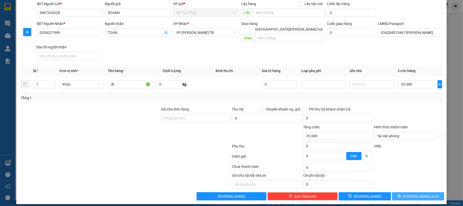
click at [401, 194] on icon "printer" at bounding box center [400, 196] width 4 height 4
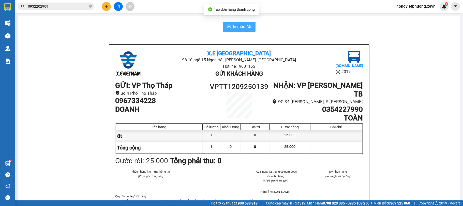
click at [240, 27] on span "In mẫu A5" at bounding box center [242, 26] width 18 height 6
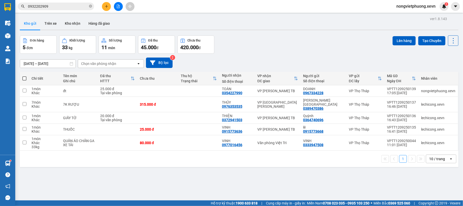
click at [58, 7] on input "0932202909" at bounding box center [58, 7] width 60 height 6
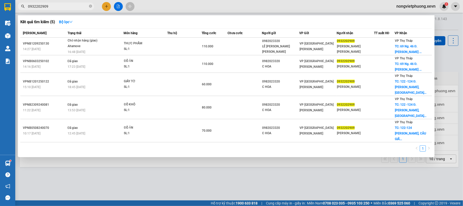
click at [58, 7] on input "0932202909" at bounding box center [58, 7] width 60 height 6
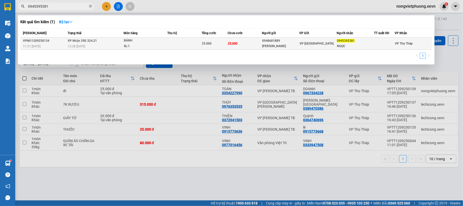
type input "0945395381"
click at [135, 43] on div "BÁNH" at bounding box center [143, 41] width 38 height 6
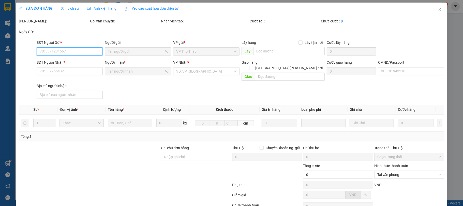
type input "0948681889"
type input "[PERSON_NAME]"
type input "0945395381"
type input "NGỌC"
type input "[PERSON_NAME] 0912440201"
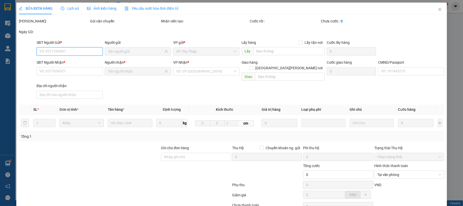
type input "25.000"
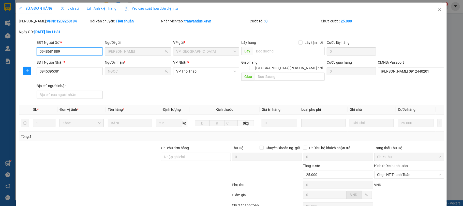
scroll to position [39, 0]
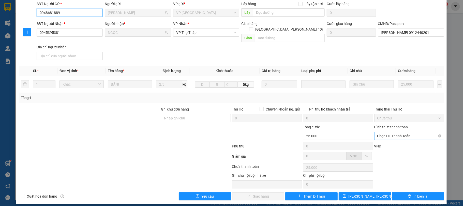
click at [433, 132] on span "Chọn HT Thanh Toán" at bounding box center [409, 136] width 64 height 8
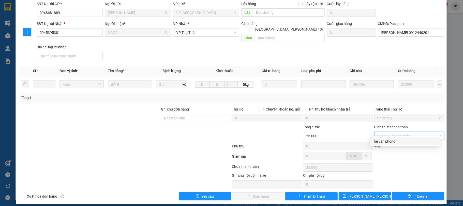
click at [393, 145] on div "Total Paid Fee 0 Total UnPaid Fee 25.000 Cash Collection Total Fee Mã ĐH: VPNĐ1…" at bounding box center [232, 90] width 426 height 221
click at [391, 143] on div "VND" at bounding box center [409, 147] width 71 height 9
click at [396, 132] on span "Chọn HT Thanh Toán" at bounding box center [409, 136] width 64 height 8
click at [391, 141] on div "Tại văn phòng" at bounding box center [405, 141] width 63 height 6
type input "0"
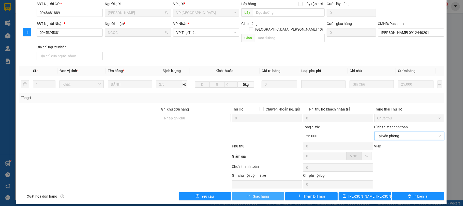
click at [273, 192] on button "Giao hàng" at bounding box center [258, 196] width 52 height 8
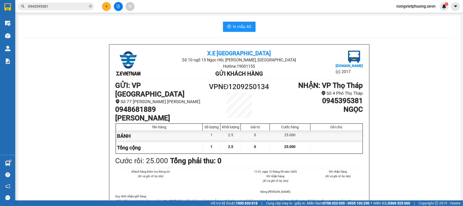
click at [107, 6] on icon "plus" at bounding box center [106, 6] width 3 height 0
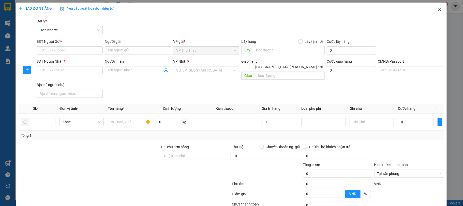
click at [436, 7] on span "Close" at bounding box center [440, 10] width 14 height 14
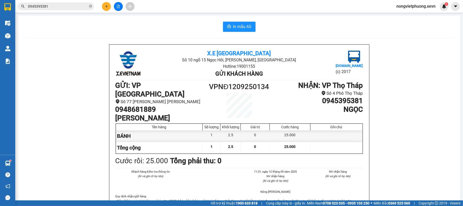
click at [70, 8] on input "0945395381" at bounding box center [58, 7] width 60 height 6
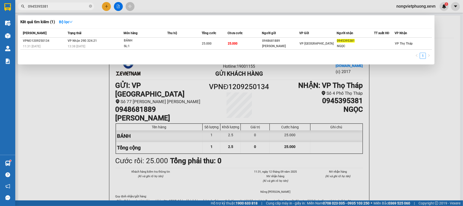
click at [70, 8] on input "0945395381" at bounding box center [58, 7] width 60 height 6
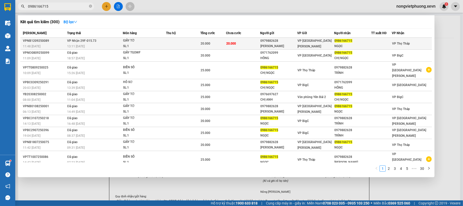
type input "0986166715"
click at [208, 42] on span "20.000" at bounding box center [206, 44] width 10 height 4
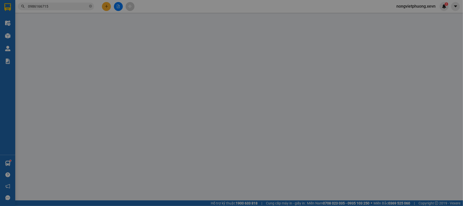
type input "0979882628"
type input "[PERSON_NAME]"
type input "0986166715"
type input "NGỌC"
type input "[PERSON_NAME]"
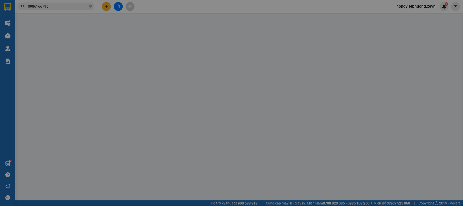
type input "20.000"
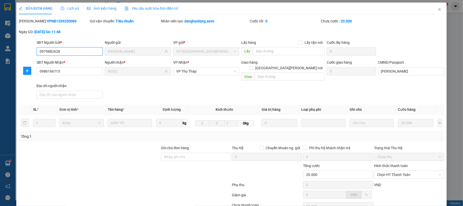
scroll to position [39, 0]
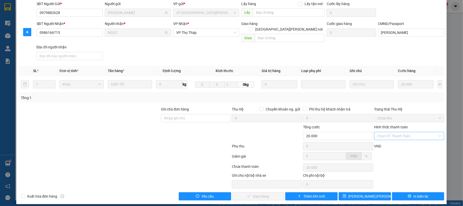
click at [416, 133] on input "Hình thức thanh toán" at bounding box center [407, 136] width 61 height 8
click at [397, 141] on div "Tại văn phòng" at bounding box center [405, 141] width 63 height 6
type input "0"
click at [272, 192] on button "Giao hàng" at bounding box center [258, 196] width 52 height 8
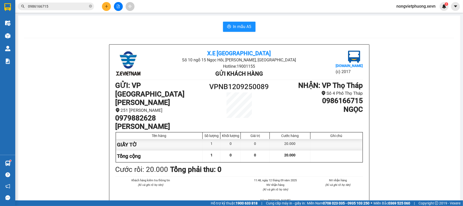
click at [68, 6] on input "0986166715" at bounding box center [58, 7] width 60 height 6
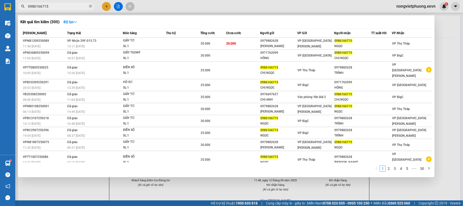
click at [68, 6] on input "0986166715" at bounding box center [58, 7] width 60 height 6
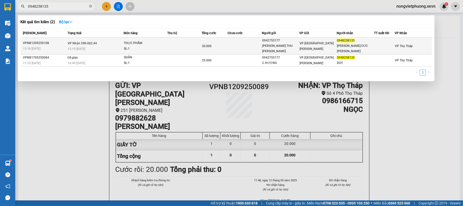
type input "0948258135"
click at [157, 50] on div "SL: 1" at bounding box center [143, 49] width 38 height 6
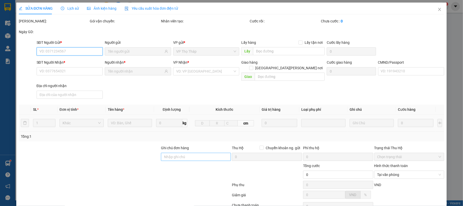
scroll to position [39, 0]
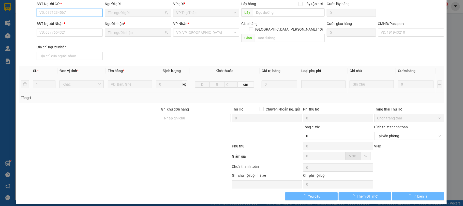
type input "0942755177"
type input "[PERSON_NAME] THU [PERSON_NAME]"
type input "0948258135"
type input "[PERSON_NAME] ĐỨC [PERSON_NAME]"
type input "1"
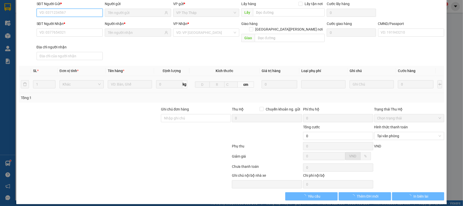
type input "30.000"
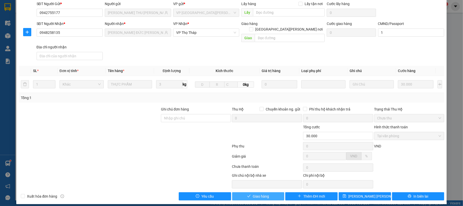
click at [264, 193] on span "Giao hàng" at bounding box center [261, 196] width 16 height 6
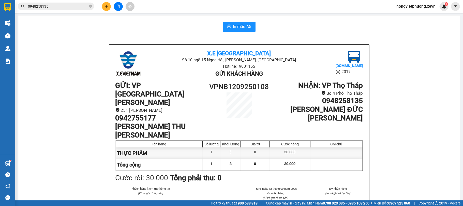
click at [69, 7] on input "0948258135" at bounding box center [58, 7] width 60 height 6
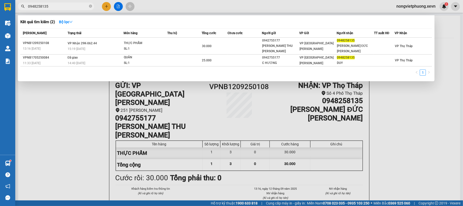
click at [69, 7] on input "0948258135" at bounding box center [58, 7] width 60 height 6
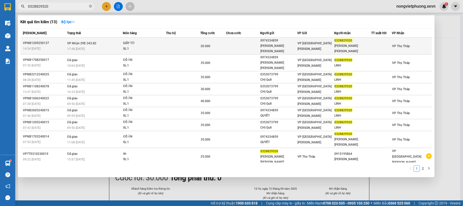
type input "0328829520"
click at [220, 48] on td "20.000" at bounding box center [213, 46] width 26 height 17
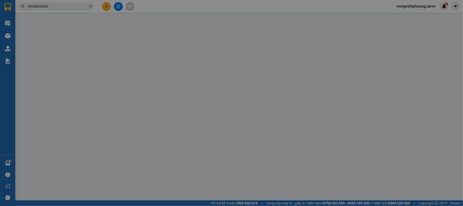
type input "0974334859"
type input "[PERSON_NAME] [PERSON_NAME]"
type input "0328829520"
type input "[PERSON_NAME] [PERSON_NAME]"
type input "037300011073"
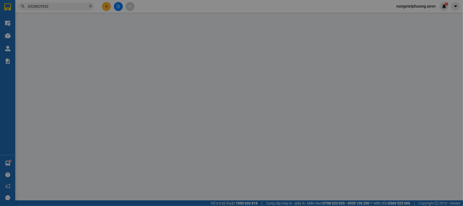
type input "20.000"
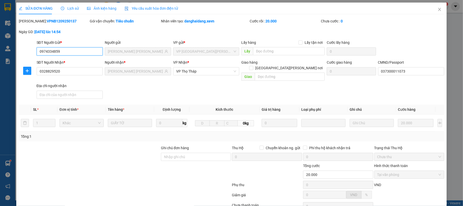
scroll to position [39, 0]
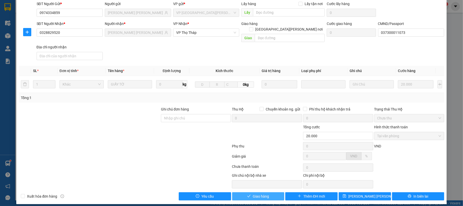
click at [271, 193] on button "Giao hàng" at bounding box center [258, 196] width 52 height 8
